Goal: Check status: Check status

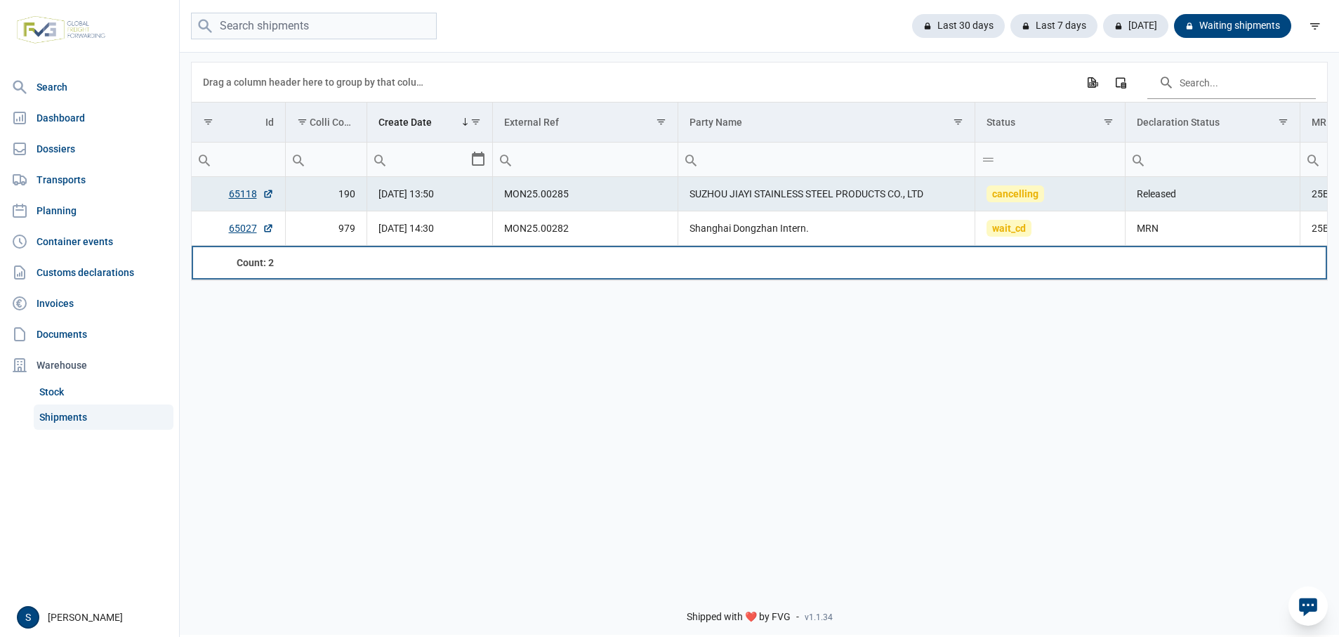
drag, startPoint x: 684, startPoint y: 250, endPoint x: 760, endPoint y: 251, distance: 76.5
click at [760, 251] on td "Data grid with 2 rows and 18 columns" at bounding box center [826, 263] width 297 height 34
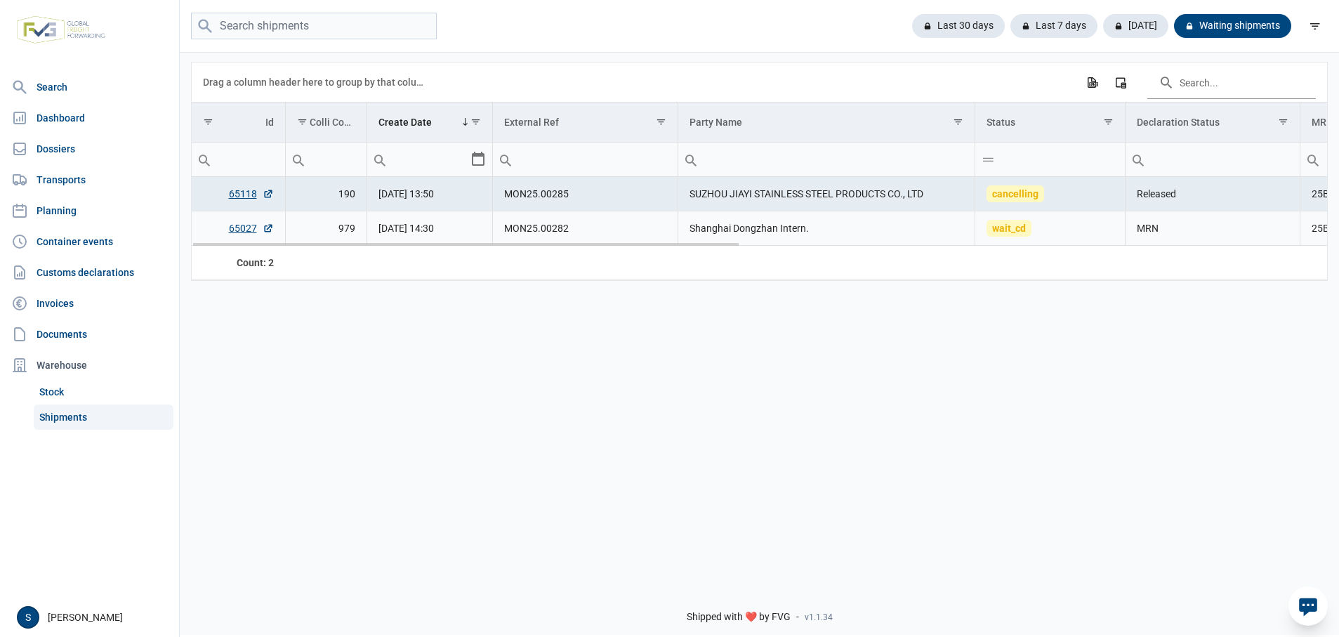
drag, startPoint x: 649, startPoint y: 240, endPoint x: 665, endPoint y: 241, distance: 15.5
click at [658, 240] on td "MON25.00282" at bounding box center [585, 228] width 185 height 34
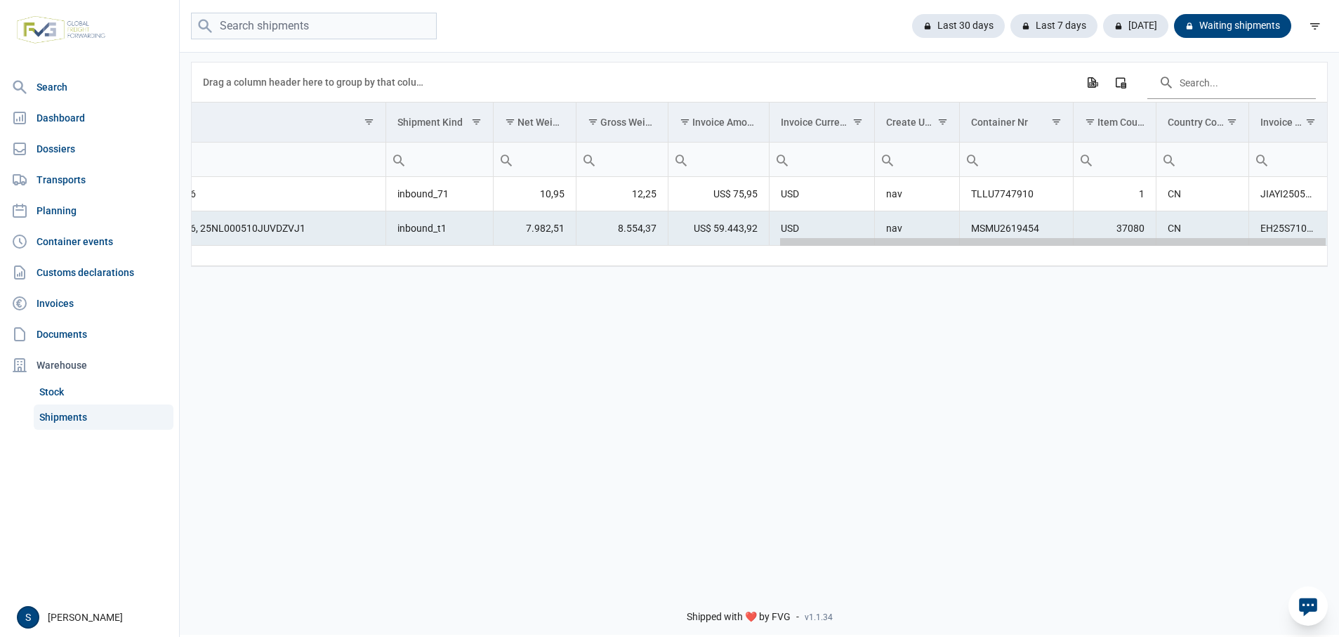
drag, startPoint x: 505, startPoint y: 244, endPoint x: 1161, endPoint y: 244, distance: 656.3
click at [1161, 244] on body "For evaluation purposes only. Redistribution prohibited. Please register an exi…" at bounding box center [669, 293] width 1339 height 637
click at [988, 25] on div at bounding box center [992, 26] width 14 height 14
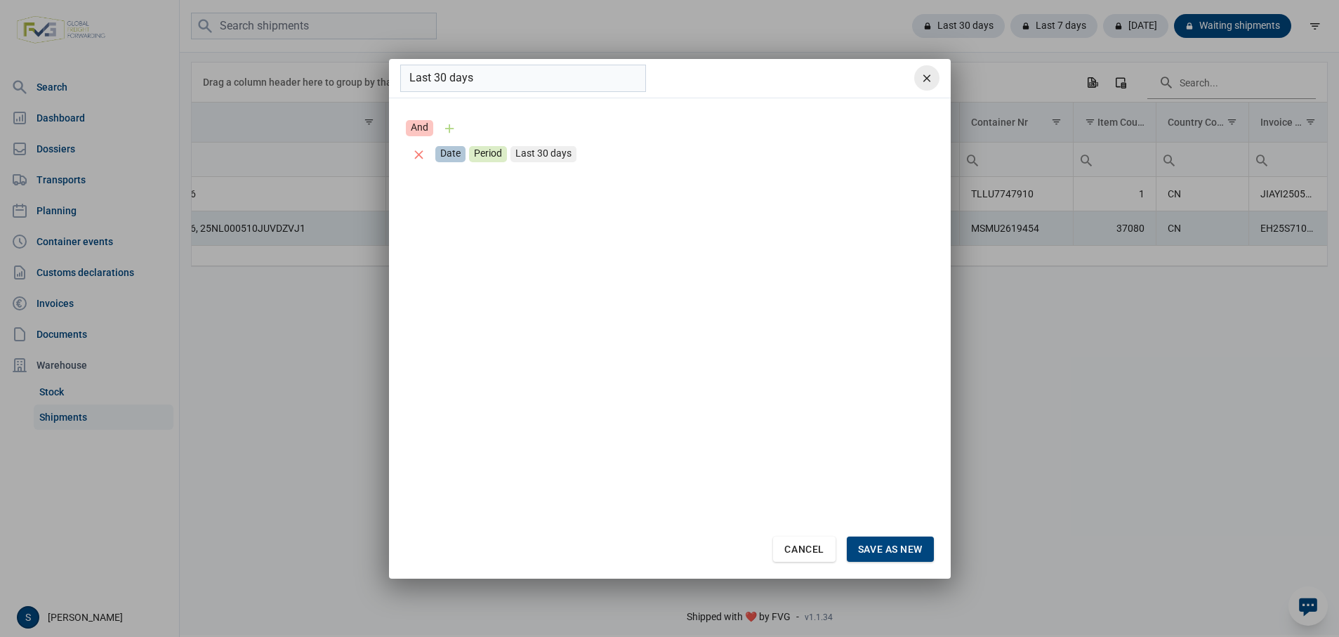
click at [930, 69] on div "remove" at bounding box center [926, 77] width 25 height 25
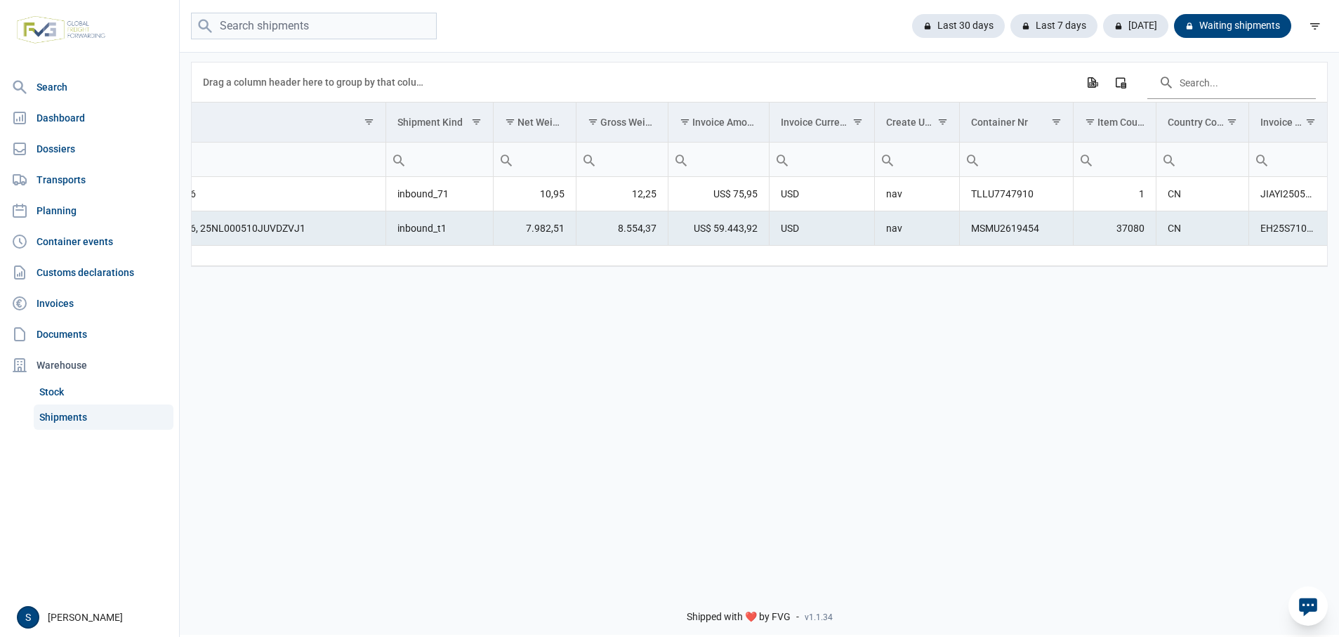
click at [942, 11] on div "Last 30 days Last 7 days Today Waiting shipments" at bounding box center [759, 26] width 1159 height 53
click at [1010, 24] on div "Last 30 days" at bounding box center [1053, 26] width 87 height 24
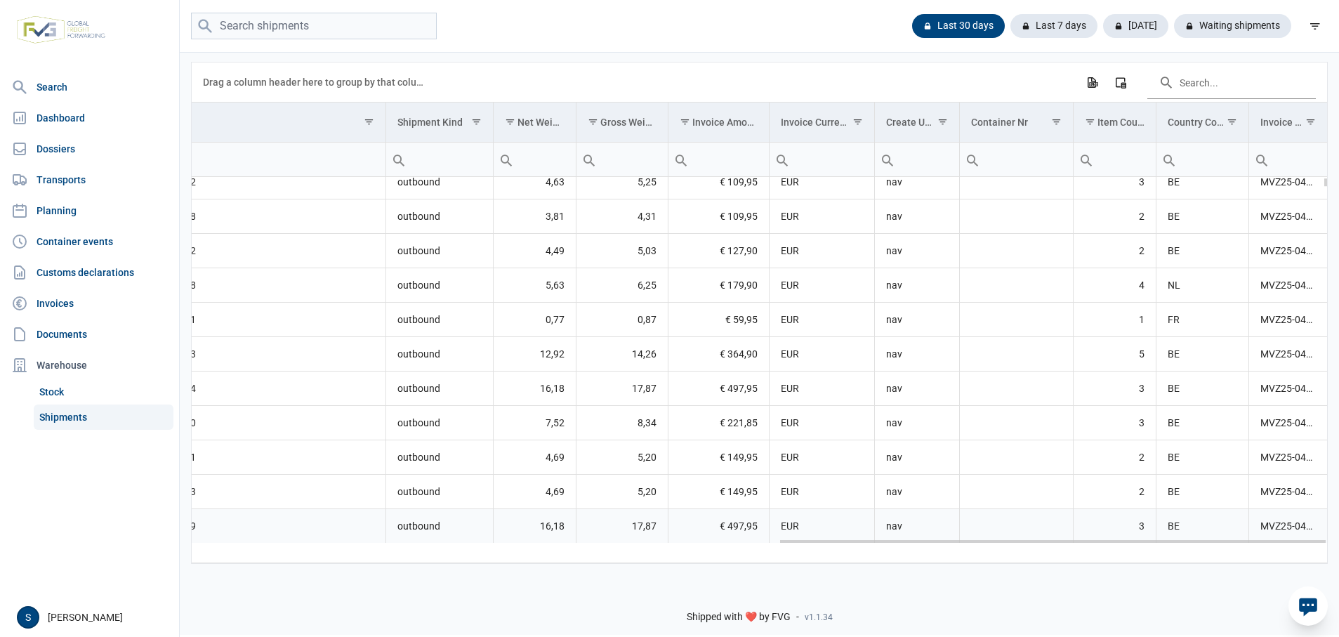
click at [876, 538] on td "nav" at bounding box center [916, 526] width 85 height 34
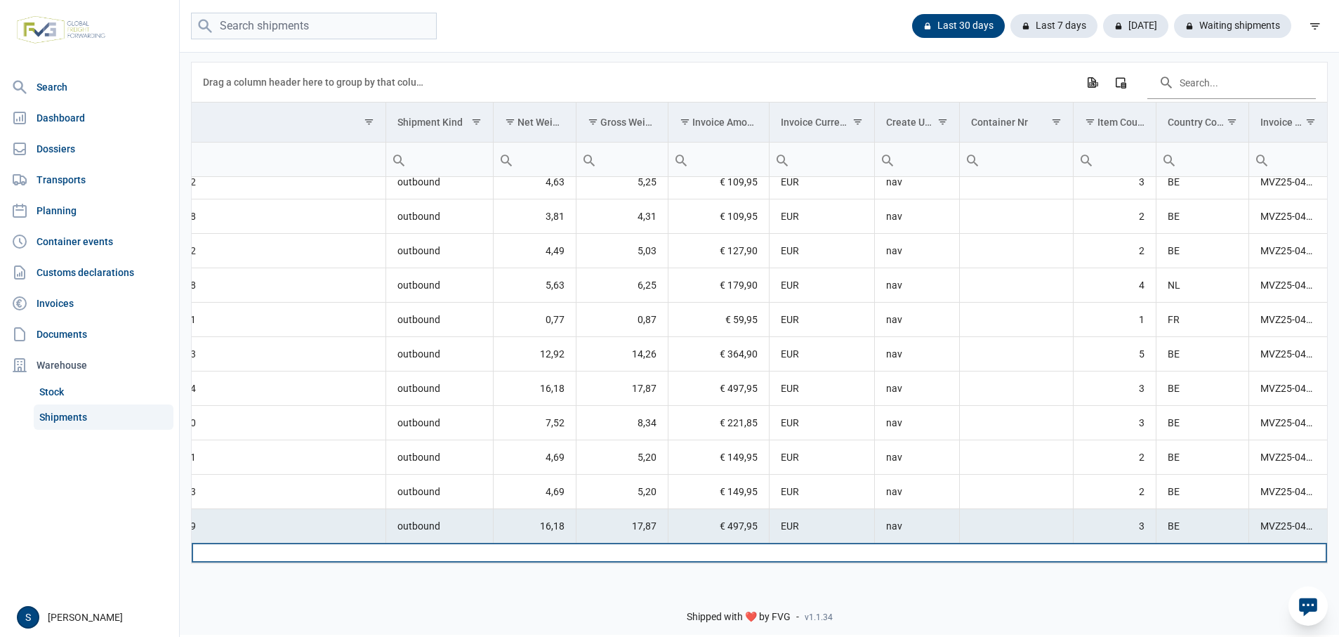
drag, startPoint x: 865, startPoint y: 545, endPoint x: 814, endPoint y: 543, distance: 51.3
click at [816, 545] on td "Data grid with 848 rows and 18 columns" at bounding box center [821, 553] width 105 height 20
click at [815, 540] on div "Data grid with 848 rows and 18 columns" at bounding box center [1052, 539] width 545 height 8
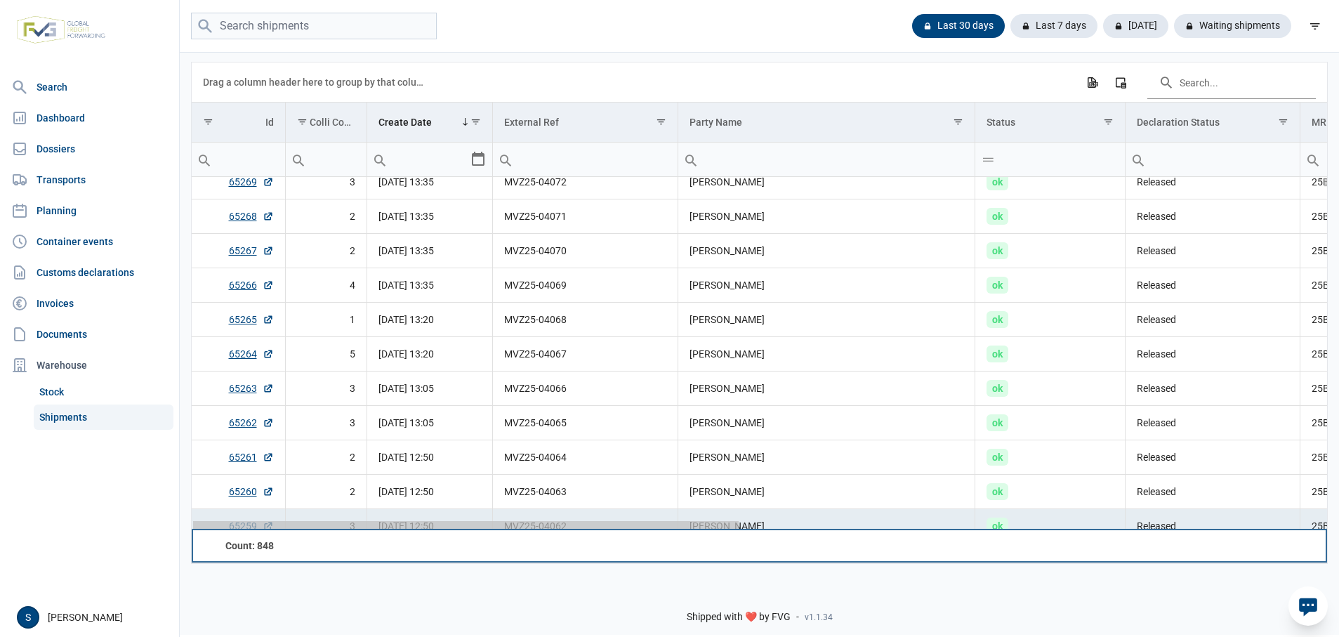
drag, startPoint x: 814, startPoint y: 540, endPoint x: 149, endPoint y: 444, distance: 672.5
click at [149, 444] on body "For evaluation purposes only. Redistribution prohibited. Please register an exi…" at bounding box center [669, 293] width 1339 height 637
